Goal: Task Accomplishment & Management: Use online tool/utility

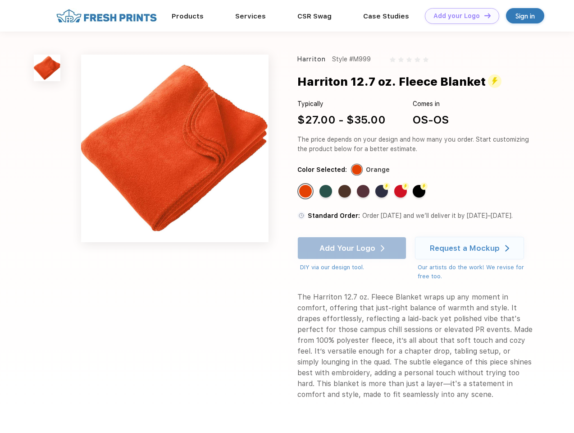
click at [459, 16] on link "Add your Logo Design Tool" at bounding box center [462, 16] width 74 height 16
click at [0, 0] on div "Design Tool" at bounding box center [0, 0] width 0 height 0
click at [483, 15] on link "Add your Logo Design Tool" at bounding box center [462, 16] width 74 height 16
click at [47, 68] on img at bounding box center [47, 68] width 27 height 27
click at [306, 191] on div "Standard Color" at bounding box center [305, 191] width 13 height 13
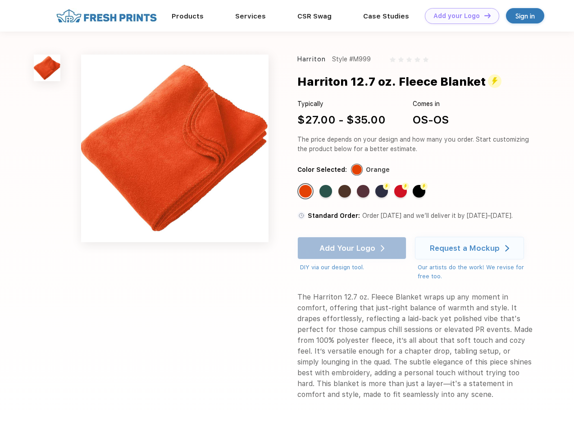
click at [327, 191] on div "Standard Color" at bounding box center [325, 191] width 13 height 13
click at [346, 191] on div "Standard Color" at bounding box center [344, 191] width 13 height 13
click at [364, 191] on div "Standard Color" at bounding box center [363, 191] width 13 height 13
click at [383, 191] on div "Flash Color" at bounding box center [381, 191] width 13 height 13
click at [401, 191] on div "Flash Color" at bounding box center [400, 191] width 13 height 13
